Goal: Navigation & Orientation: Find specific page/section

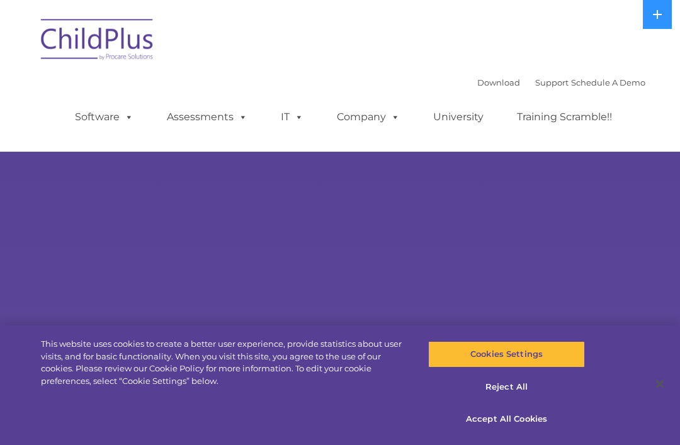
select select "MEDIUM"
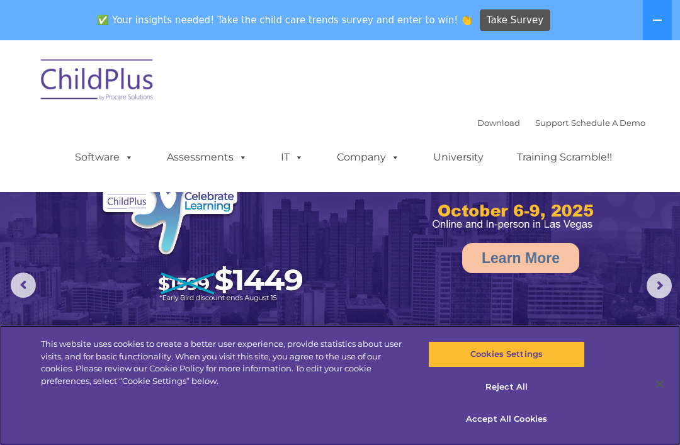
click at [512, 418] on button "Accept All Cookies" at bounding box center [506, 419] width 156 height 26
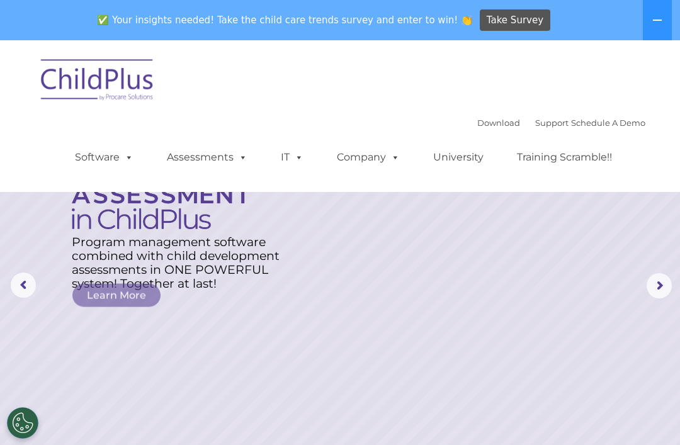
click at [97, 160] on link "Software" at bounding box center [104, 157] width 84 height 25
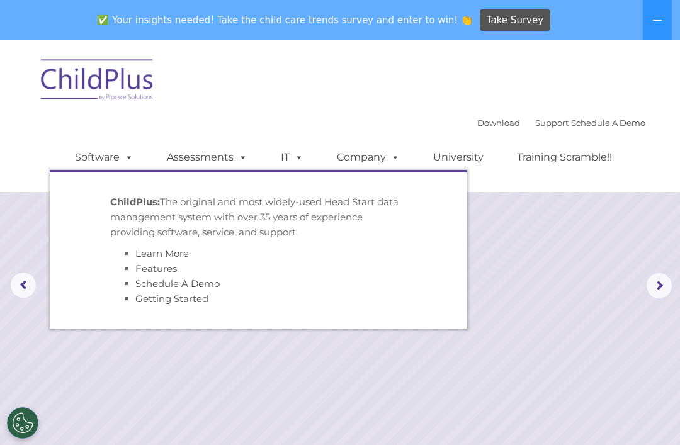
click at [47, 129] on div "Download Support | Schedule A Demo  MENU MENU Software ChildPlus: The original…" at bounding box center [340, 116] width 611 height 133
